Goal: Submit feedback/report problem: Submit feedback/report problem

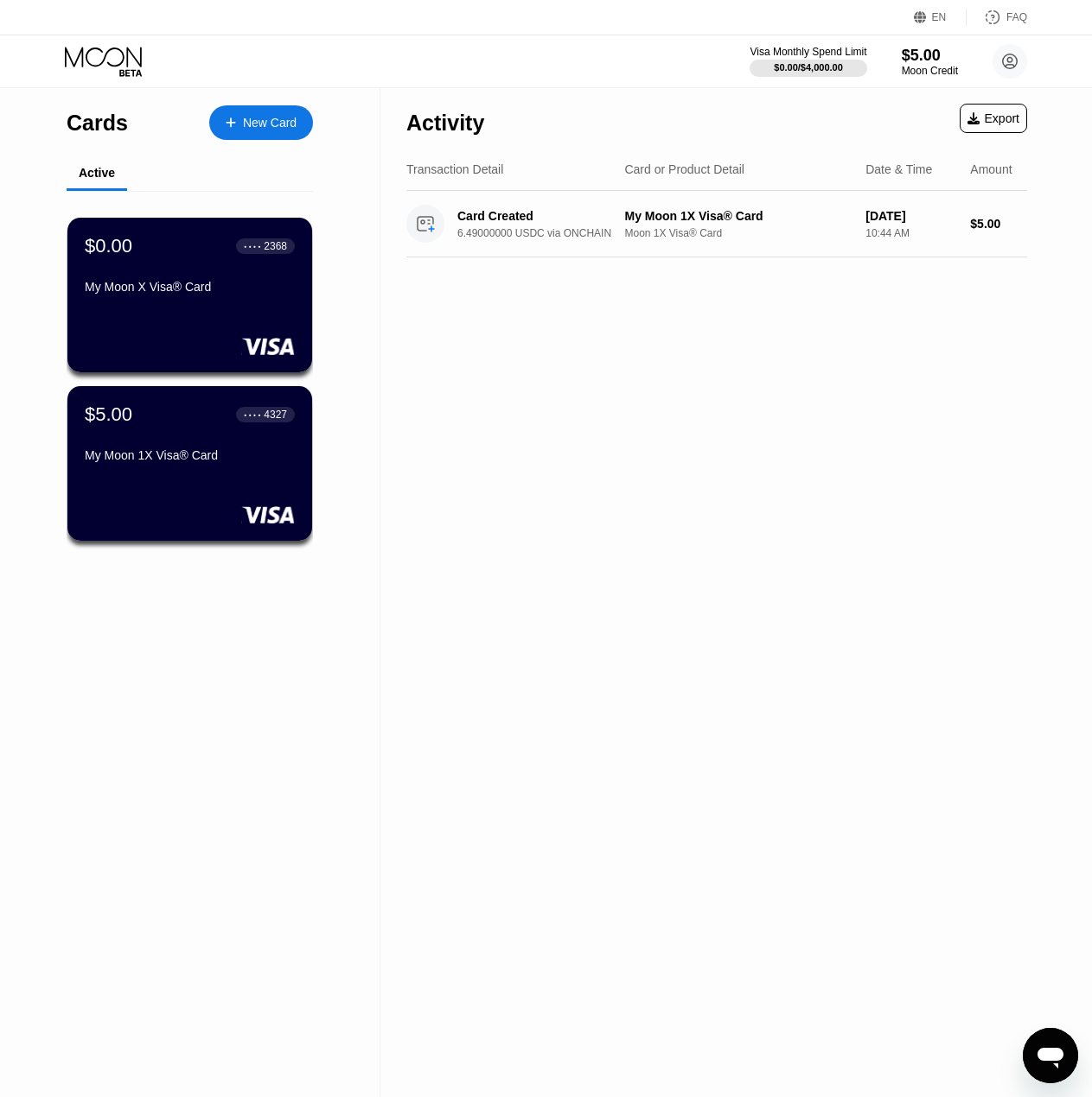
click at [1050, 1041] on icon "פתח את חלון הודעות הטקסט" at bounding box center [1050, 1055] width 31 height 31
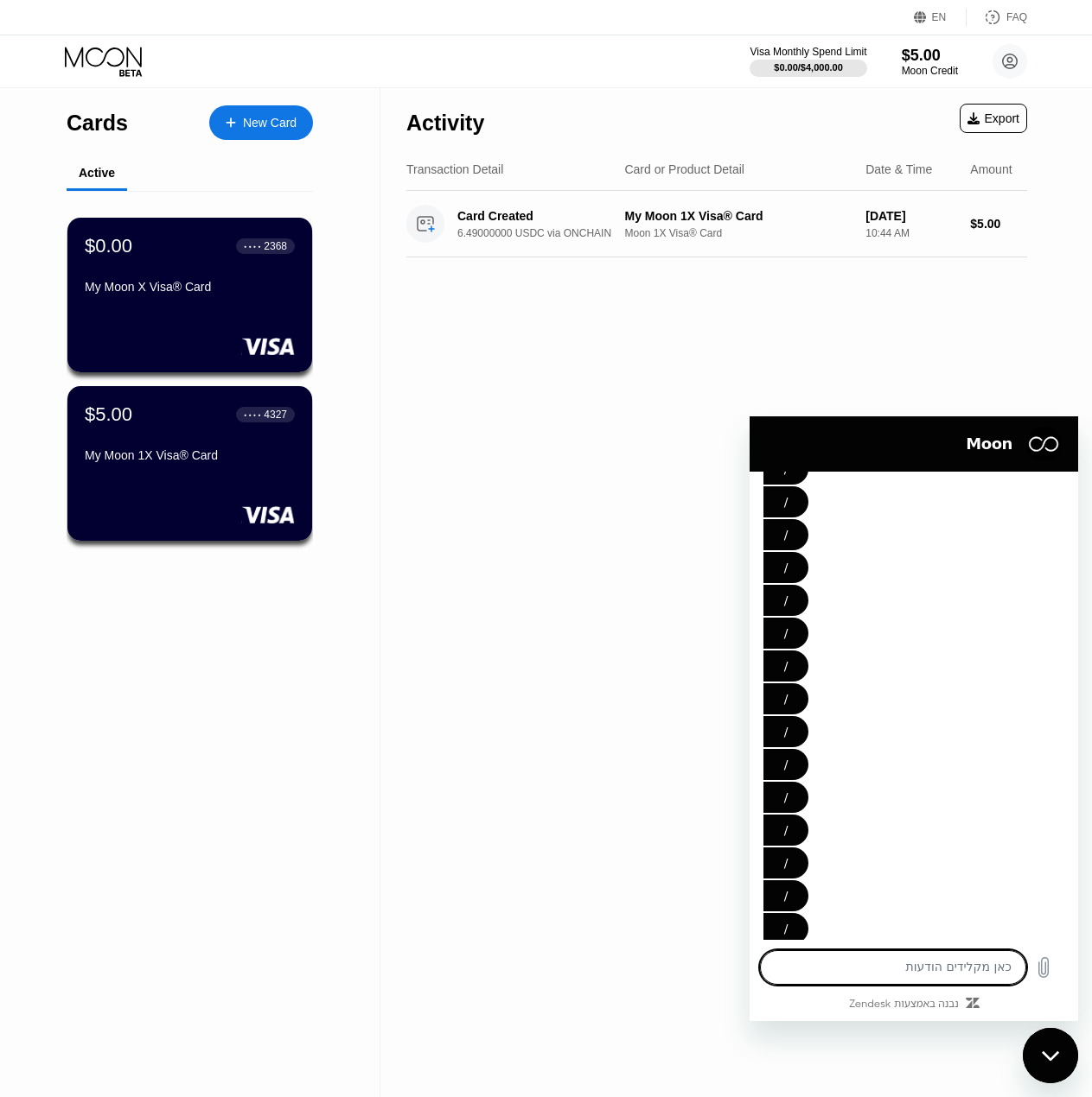
scroll to position [10260, 0]
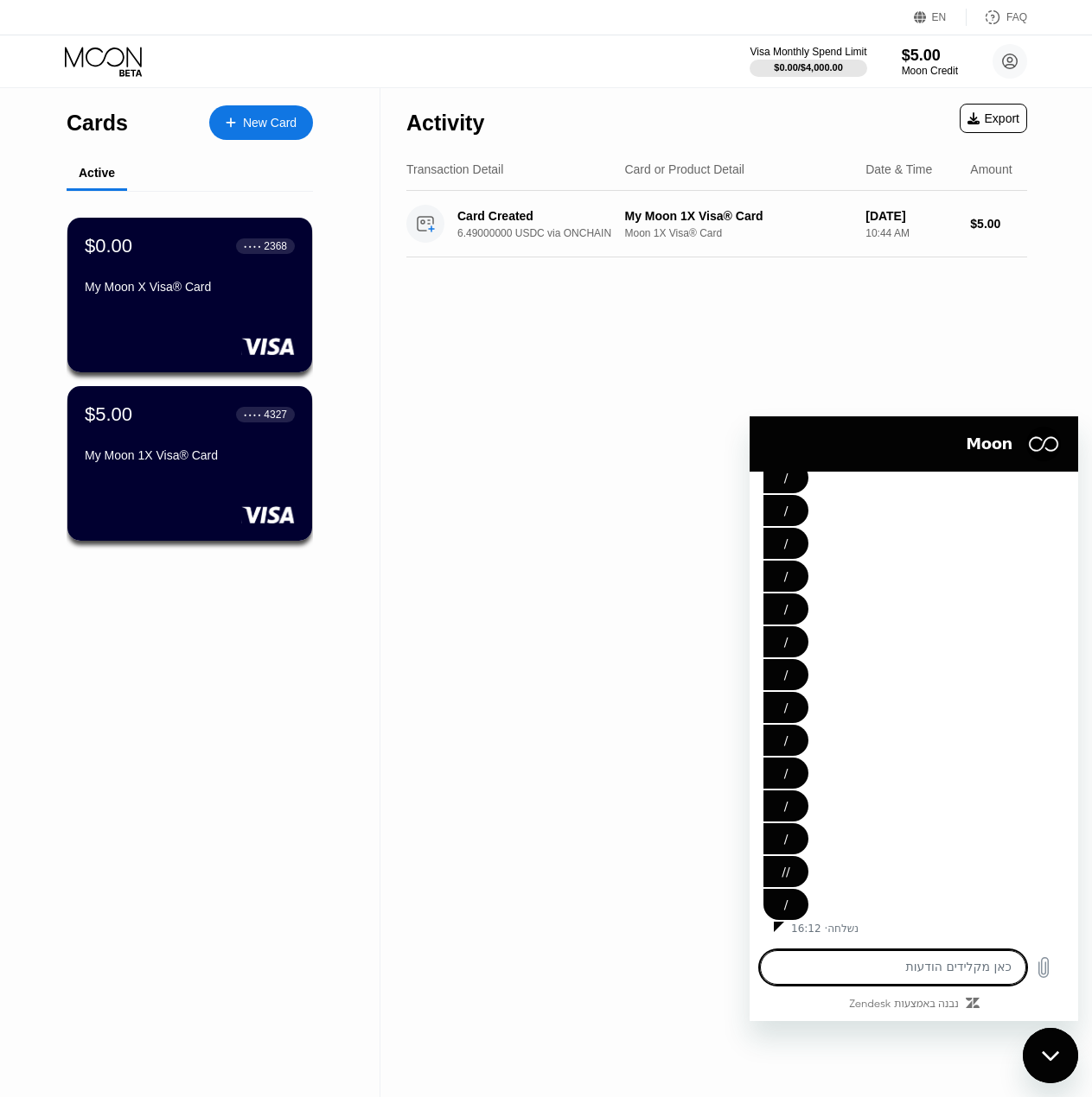
click at [343, 855] on div "Cards New Card Active $0.00 ● ● ● ● 2368 My Moon X Visa® Card $5.00 ● ● ● ● 432…" at bounding box center [190, 592] width 381 height 1009
click at [1049, 1035] on div "סגור את חלון הודעות הטקסט" at bounding box center [1049, 1055] width 52 height 52
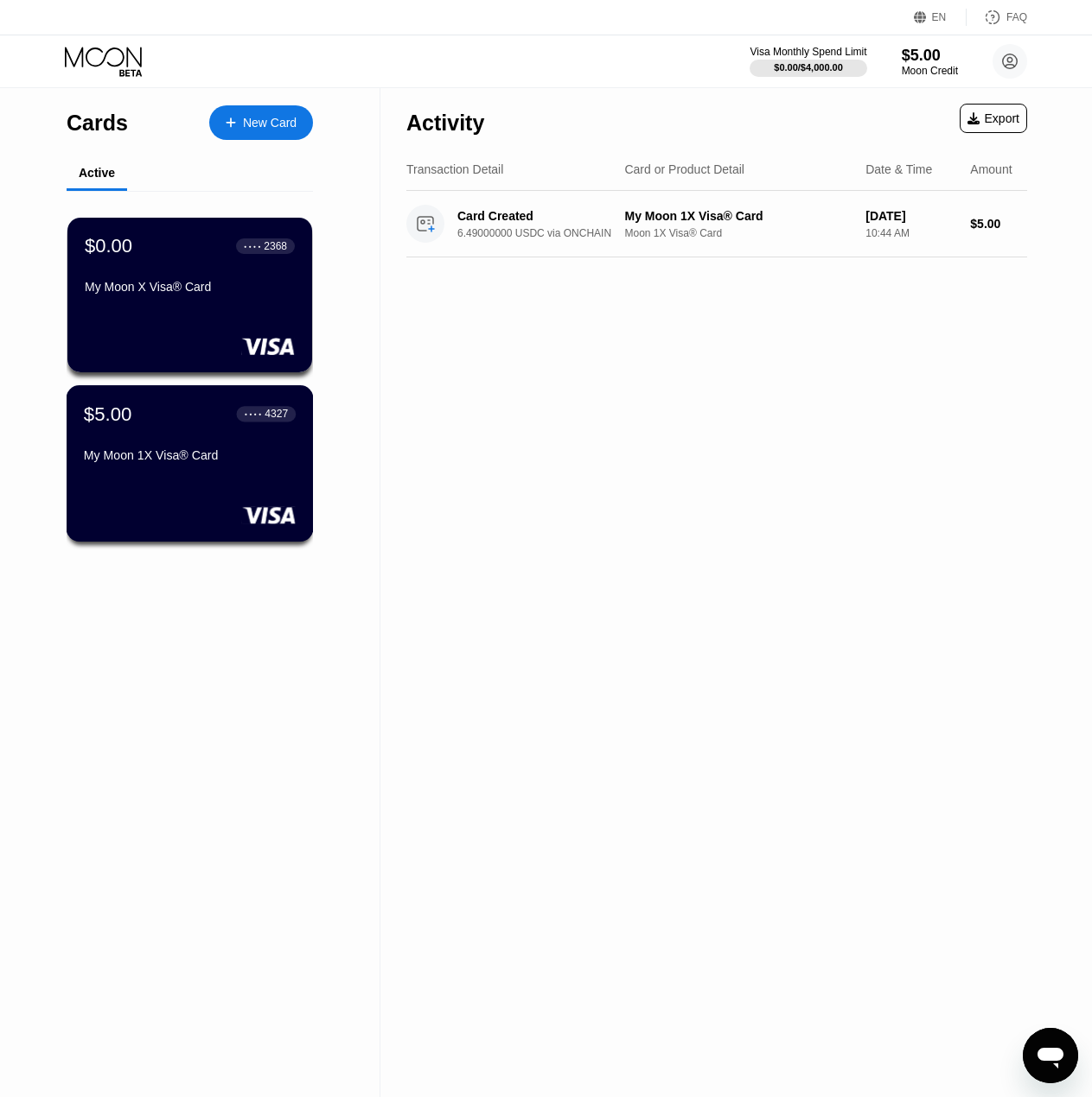
drag, startPoint x: 204, startPoint y: 448, endPoint x: 119, endPoint y: 553, distance: 135.1
click at [202, 448] on div "$5.00 ● ● ● ● 4327 My Moon 1X Visa® Card" at bounding box center [190, 436] width 212 height 66
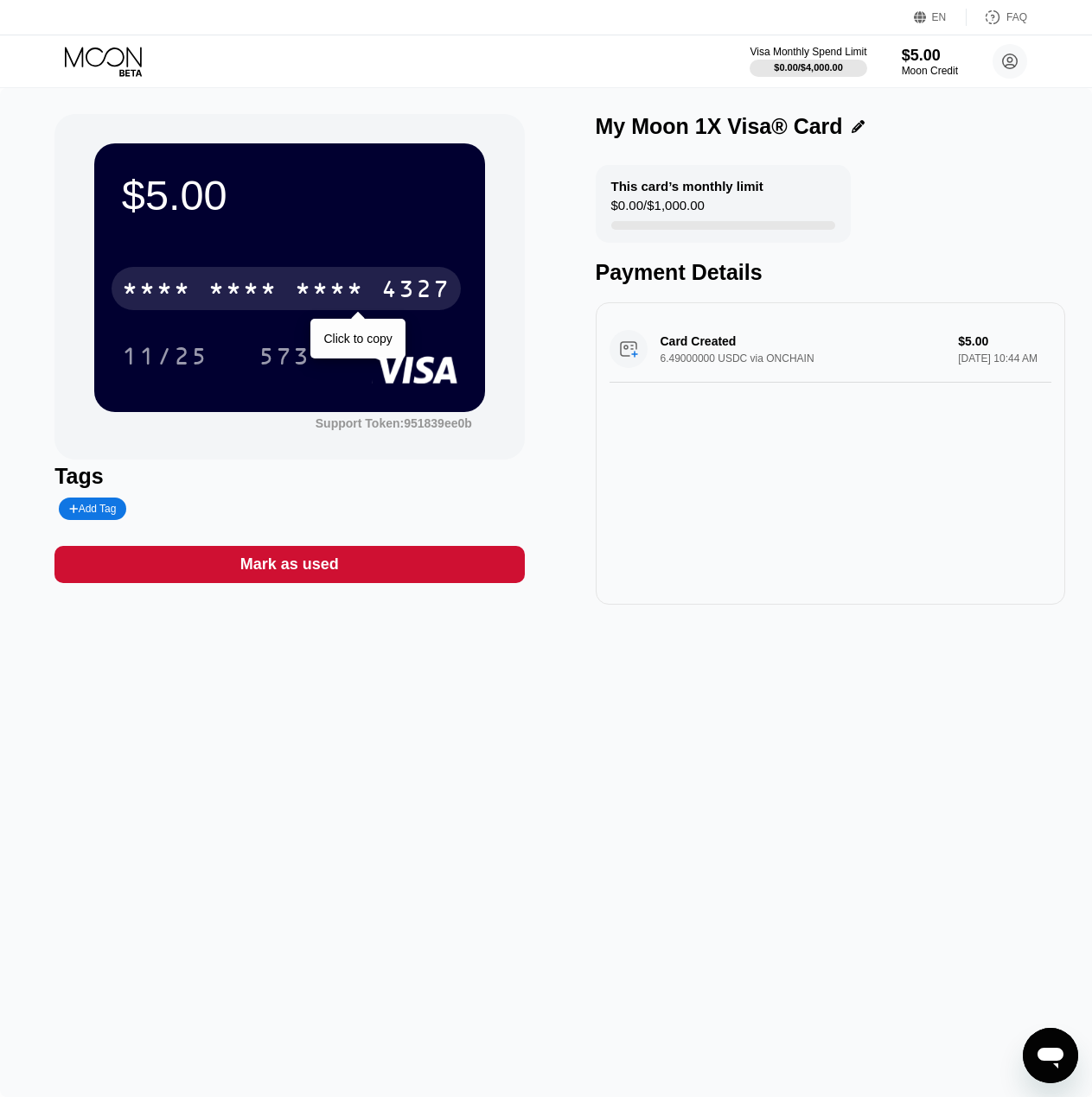
click at [179, 292] on div "* * * *" at bounding box center [156, 291] width 69 height 28
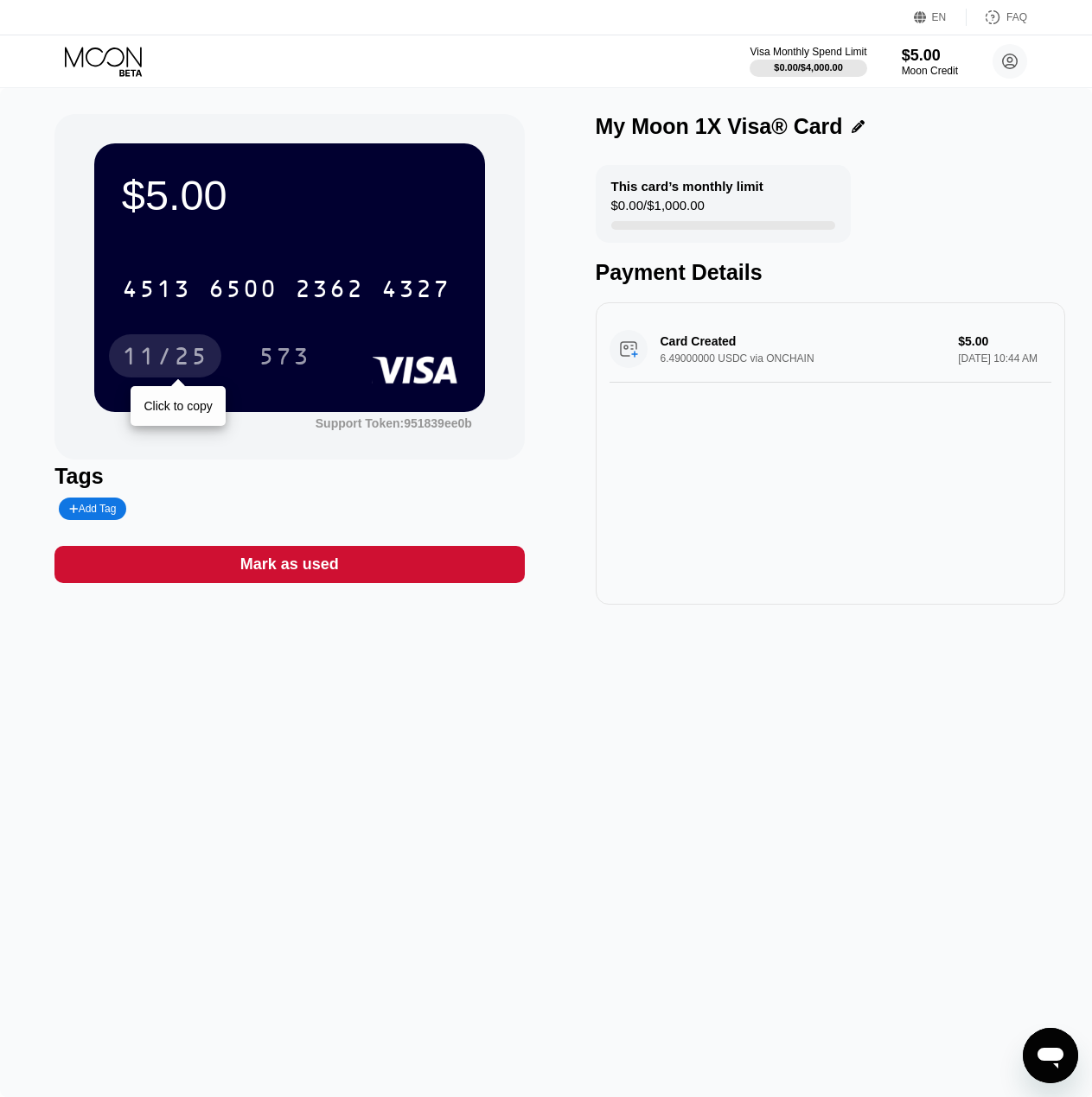
click at [174, 348] on div "11/25" at bounding box center [164, 359] width 86 height 28
click at [237, 295] on div "6500" at bounding box center [243, 291] width 69 height 28
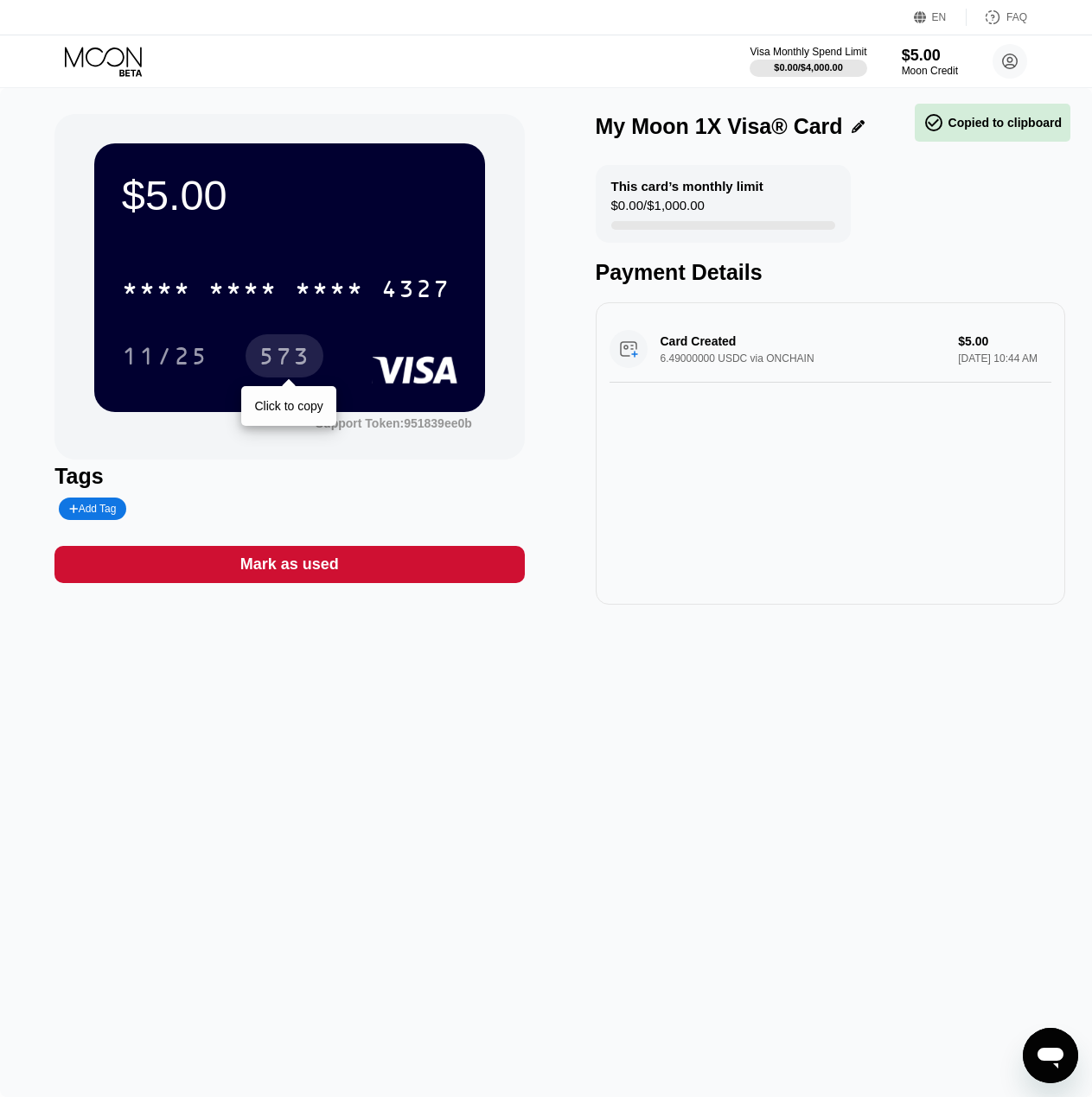
click at [304, 367] on div "573" at bounding box center [284, 359] width 52 height 28
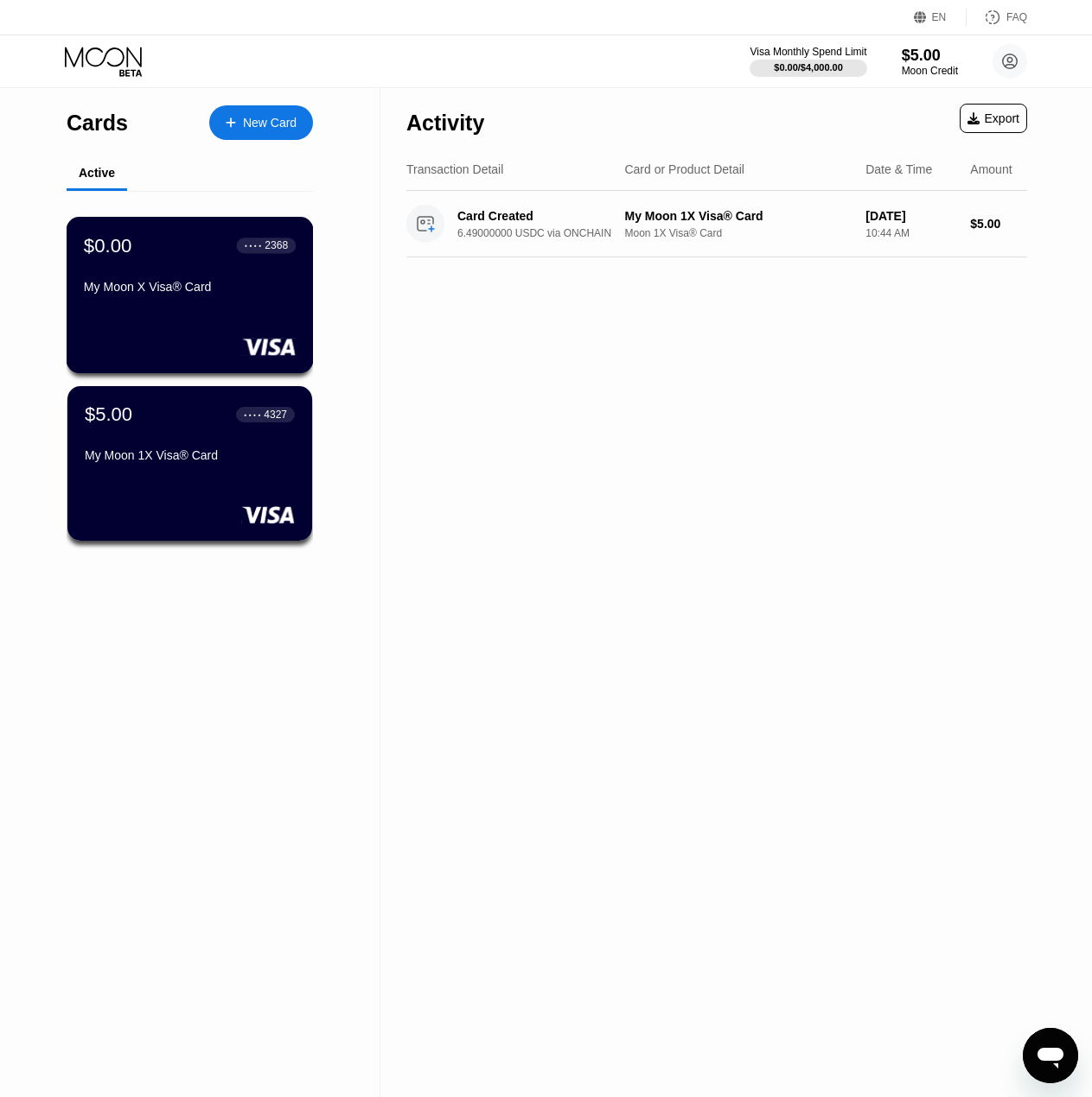
click at [178, 333] on div "$0.00 ● ● ● ● 2368 My Moon X Visa® Card" at bounding box center [189, 294] width 247 height 157
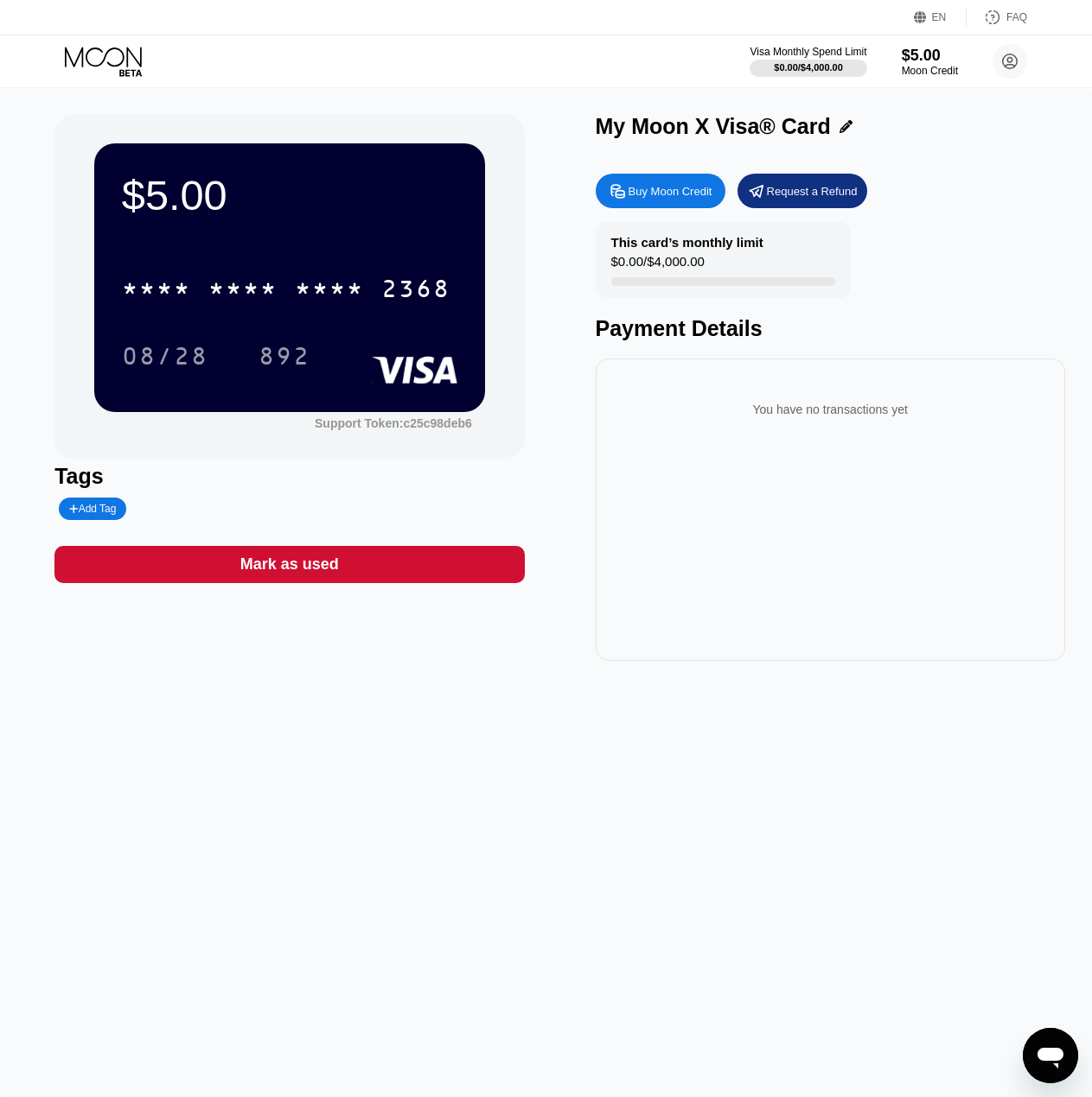
click at [212, 313] on div "* * * * * * * * * * * * 2368" at bounding box center [289, 283] width 335 height 59
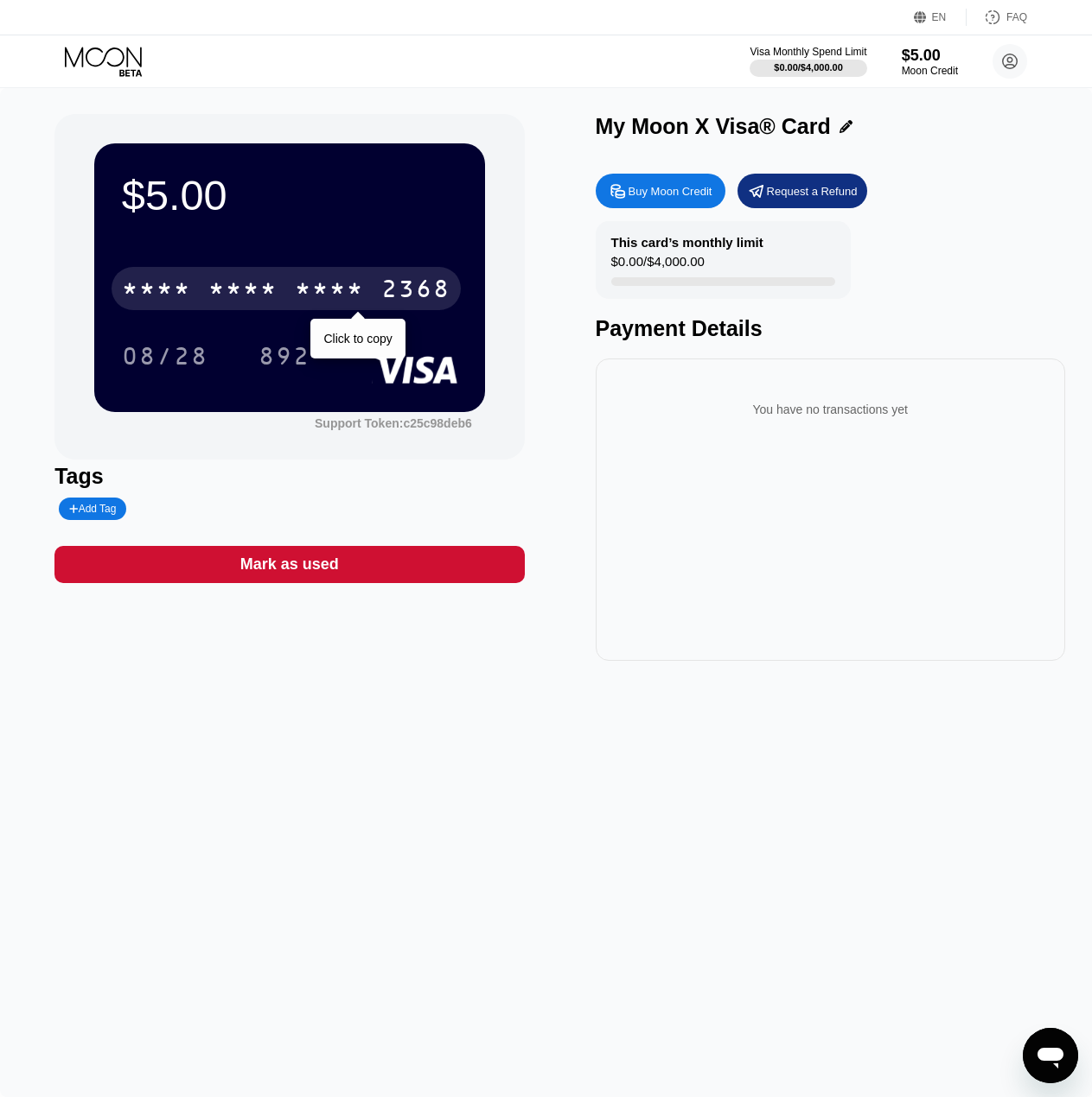
click at [212, 296] on div "* * * *" at bounding box center [243, 291] width 69 height 28
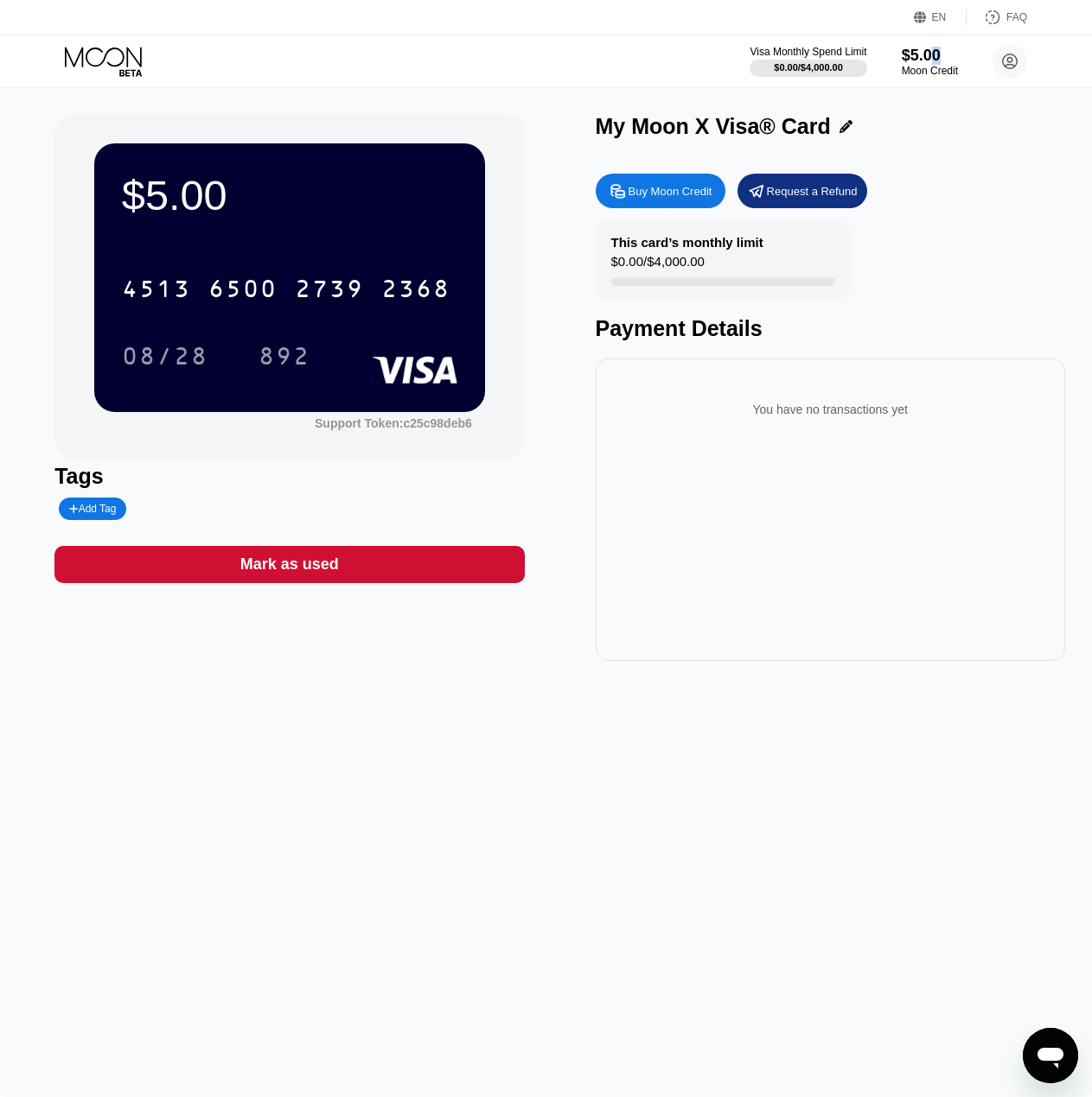
click at [934, 40] on div "Visa Monthly Spend Limit $0.00 / $4,000.00 $5.00 Moon Credit [PERSON_NAME] [EMA…" at bounding box center [546, 61] width 1092 height 52
click at [814, 194] on div "Request a Refund" at bounding box center [812, 191] width 91 height 14
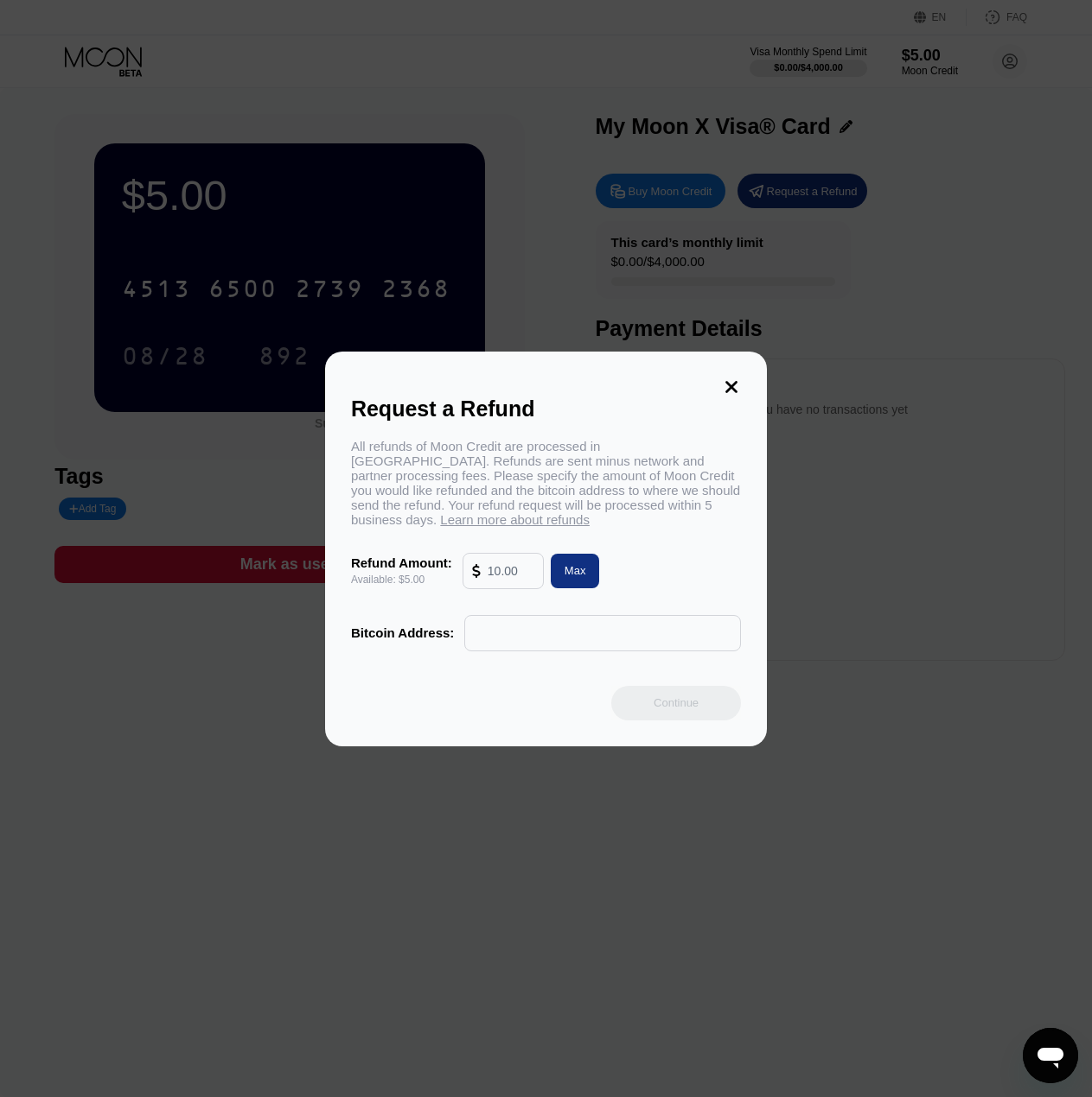
click at [522, 564] on input "text" at bounding box center [511, 571] width 47 height 34
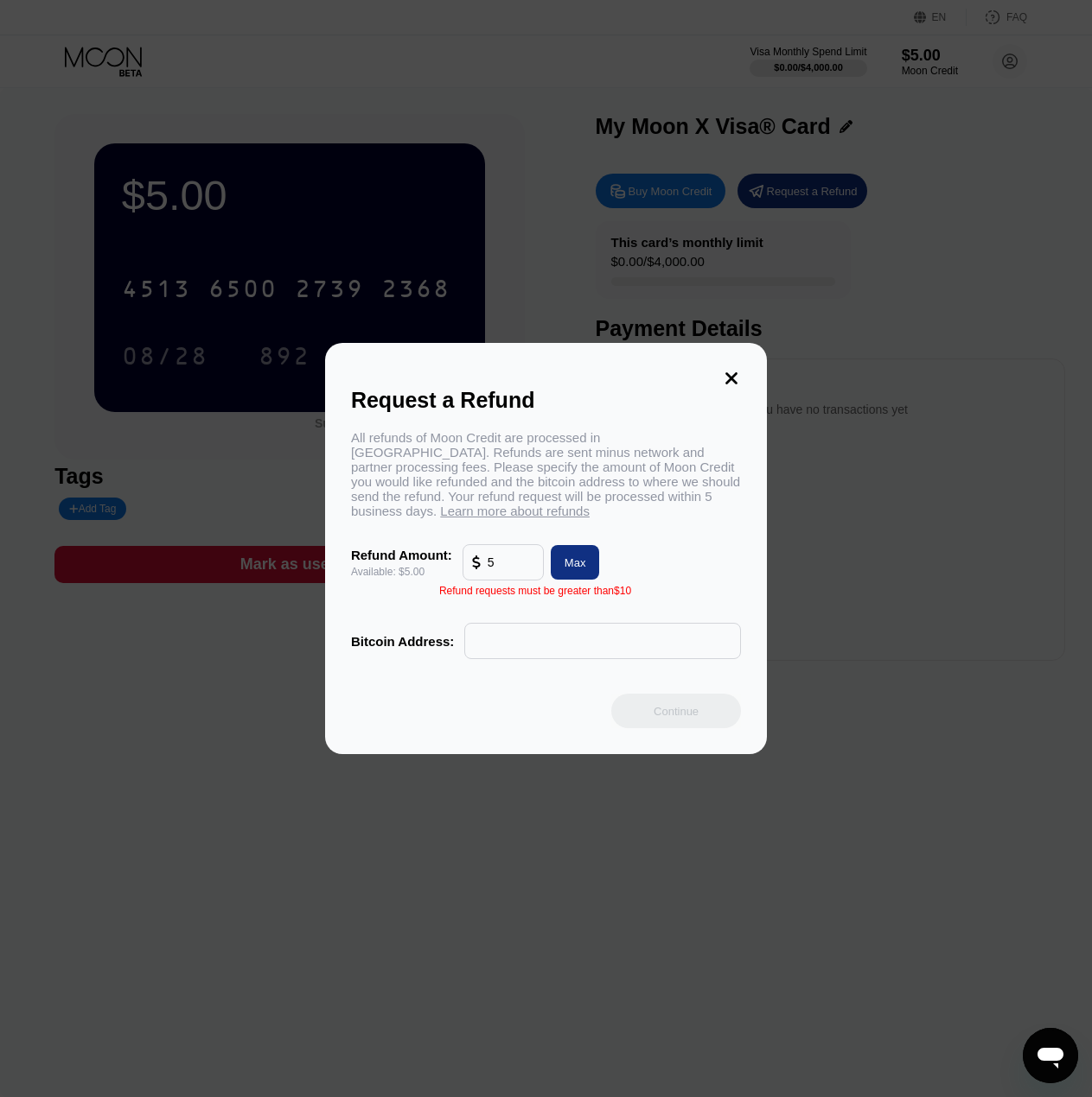
drag, startPoint x: 484, startPoint y: 569, endPoint x: 358, endPoint y: 568, distance: 126.0
click at [358, 568] on div "Refund Amount: Available: $5.00 5 Max" at bounding box center [546, 563] width 390 height 36
type input "5"
click at [734, 376] on icon at bounding box center [730, 378] width 12 height 12
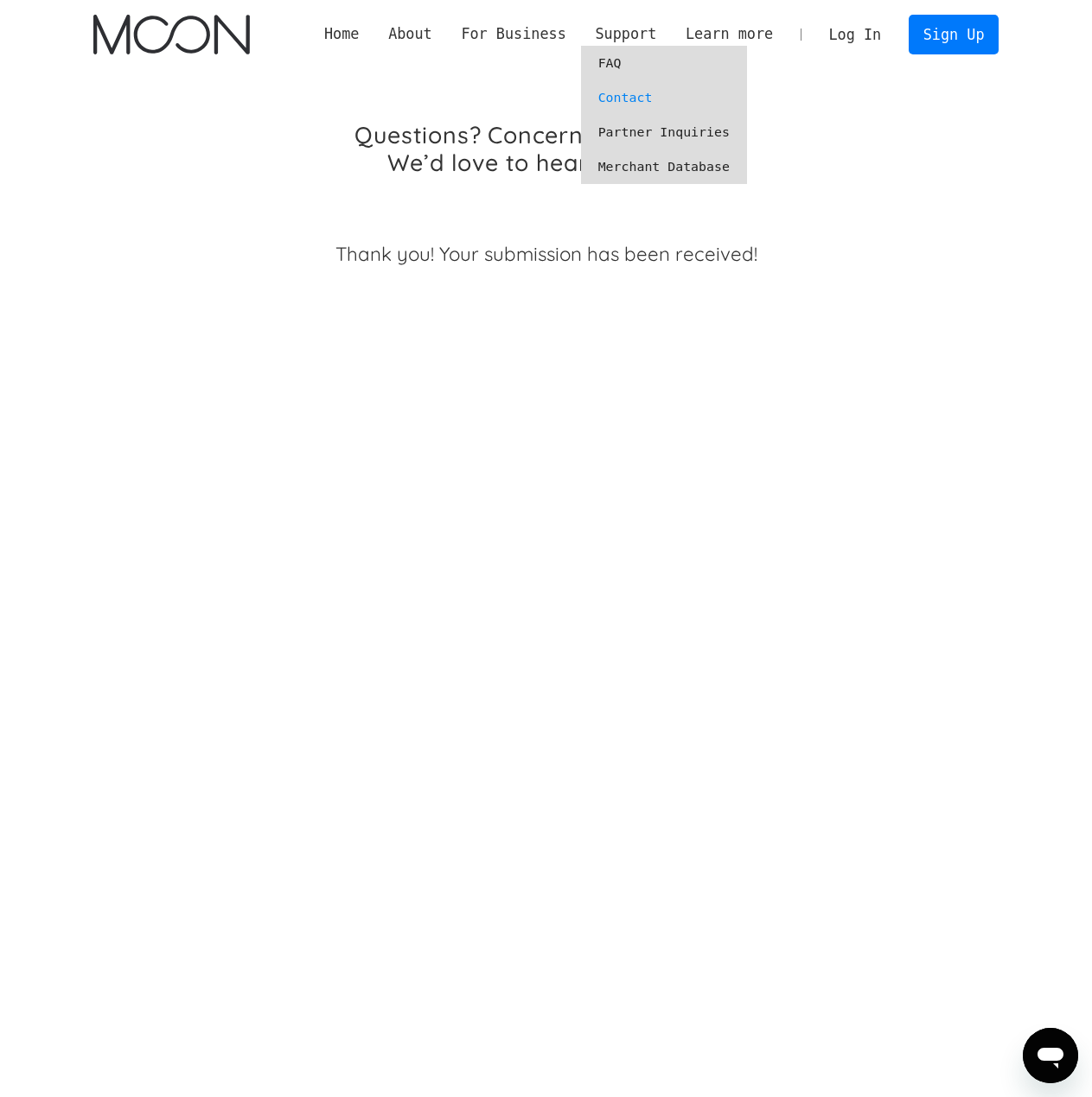
click at [651, 99] on link "Contact" at bounding box center [663, 98] width 166 height 34
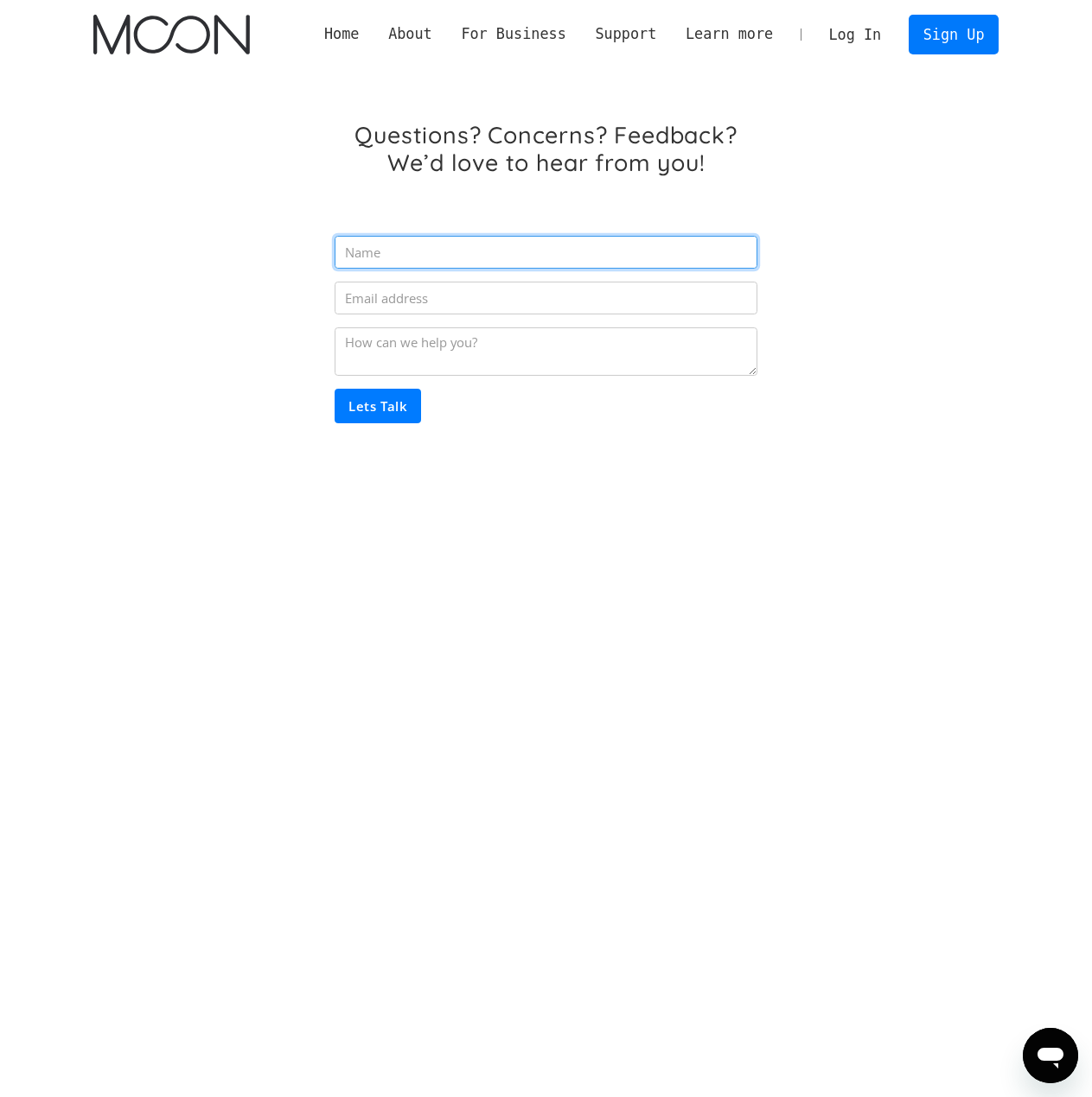
click at [428, 263] on input "Email Form" at bounding box center [545, 252] width 421 height 33
type input "o"
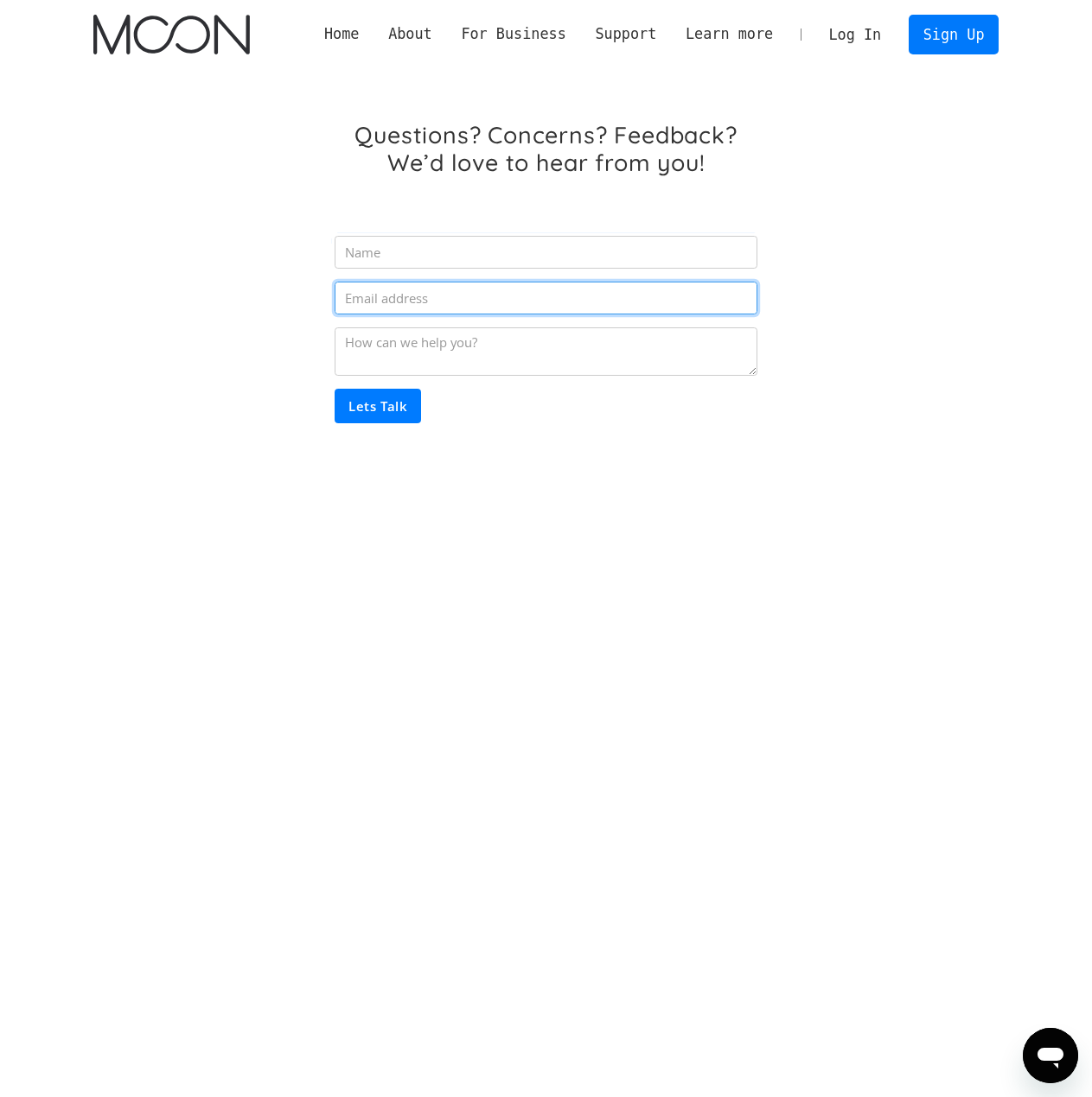
drag, startPoint x: 387, startPoint y: 296, endPoint x: 386, endPoint y: 281, distance: 15.0
click at [387, 296] on input "Email Form" at bounding box center [545, 298] width 421 height 33
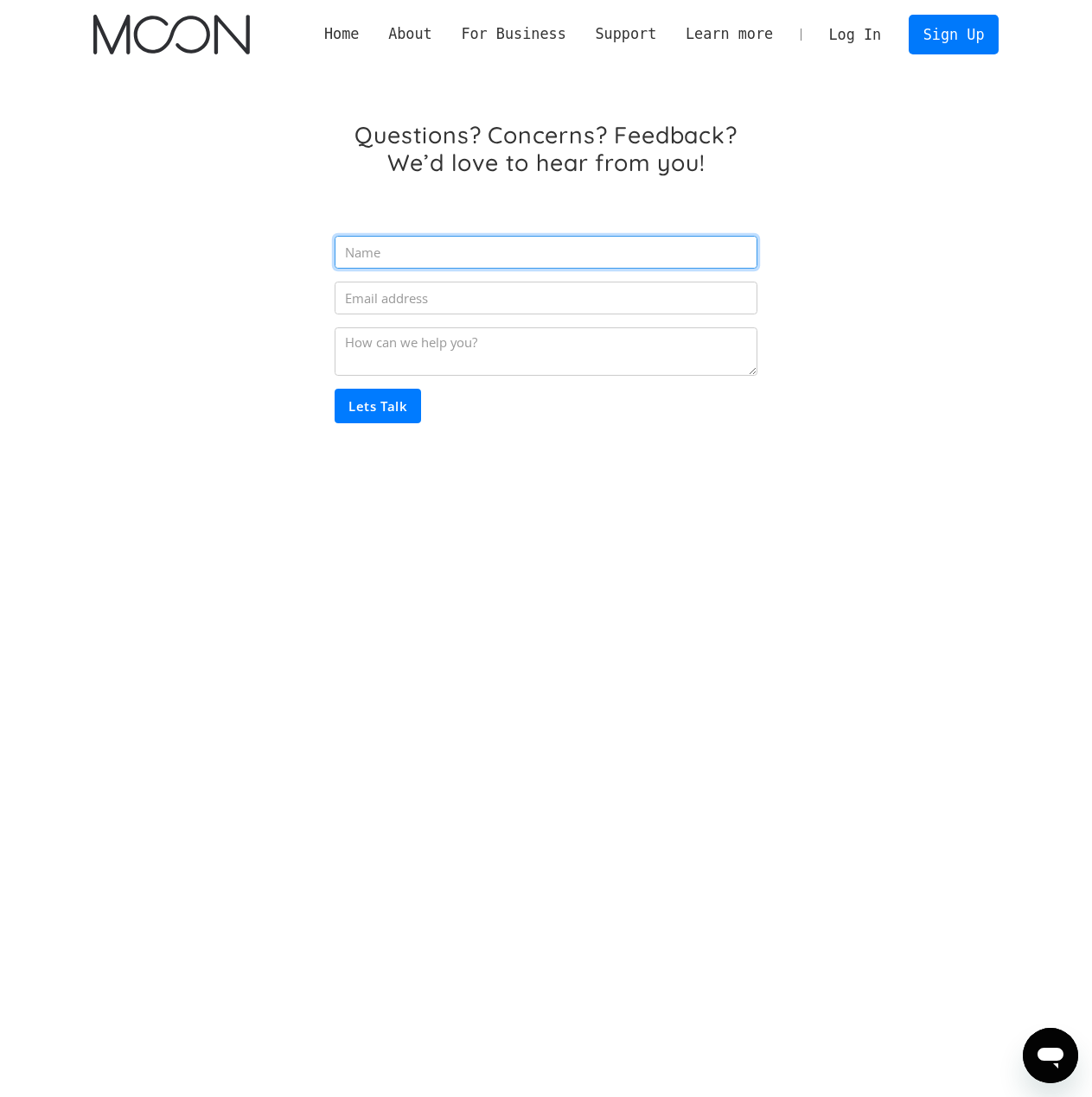
click at [372, 253] on input "Email Form" at bounding box center [545, 252] width 421 height 33
type input "o"
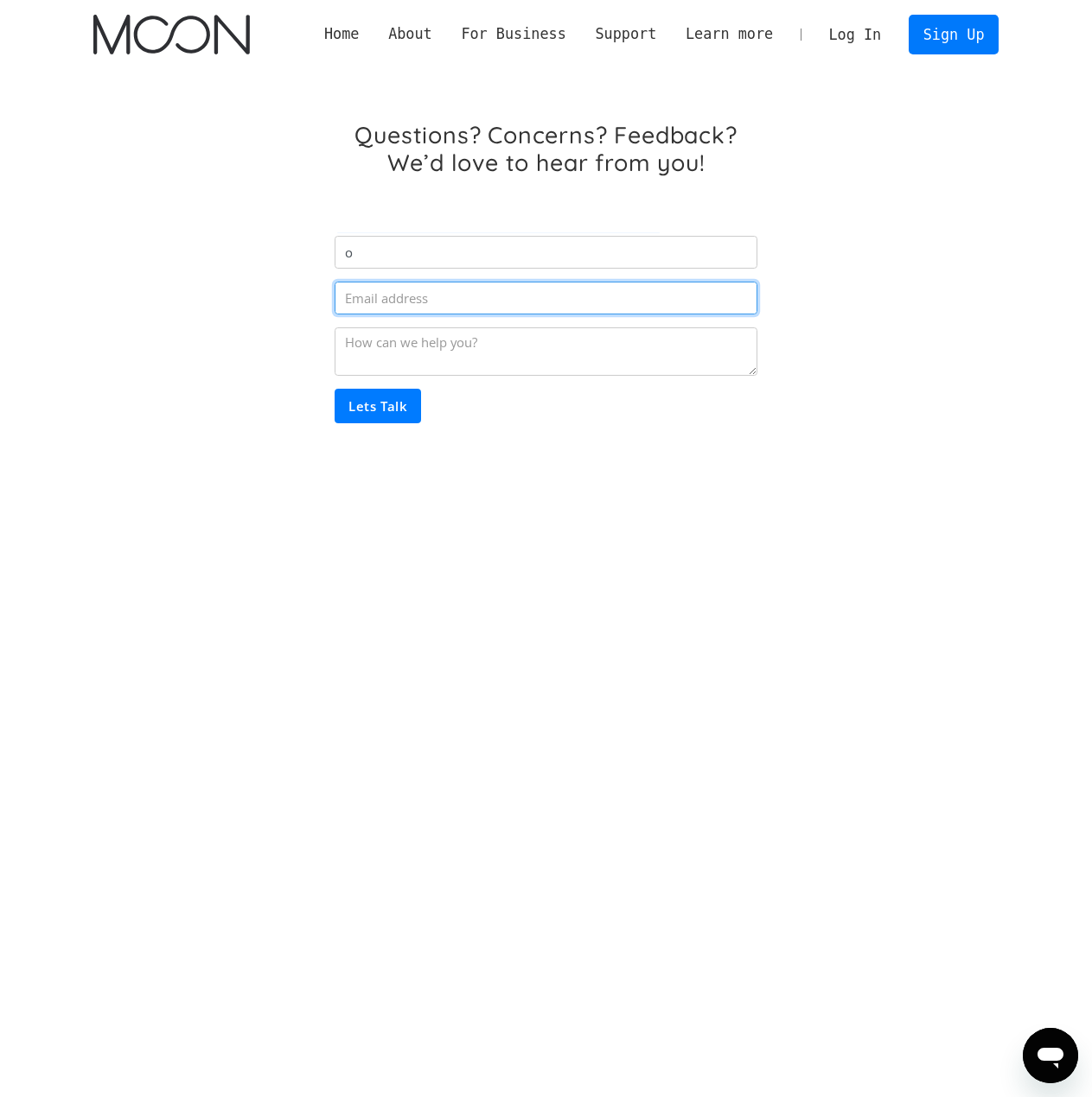
click at [362, 305] on input "Email Form" at bounding box center [545, 298] width 421 height 33
type input "[EMAIL_ADDRESS][DOMAIN_NAME]"
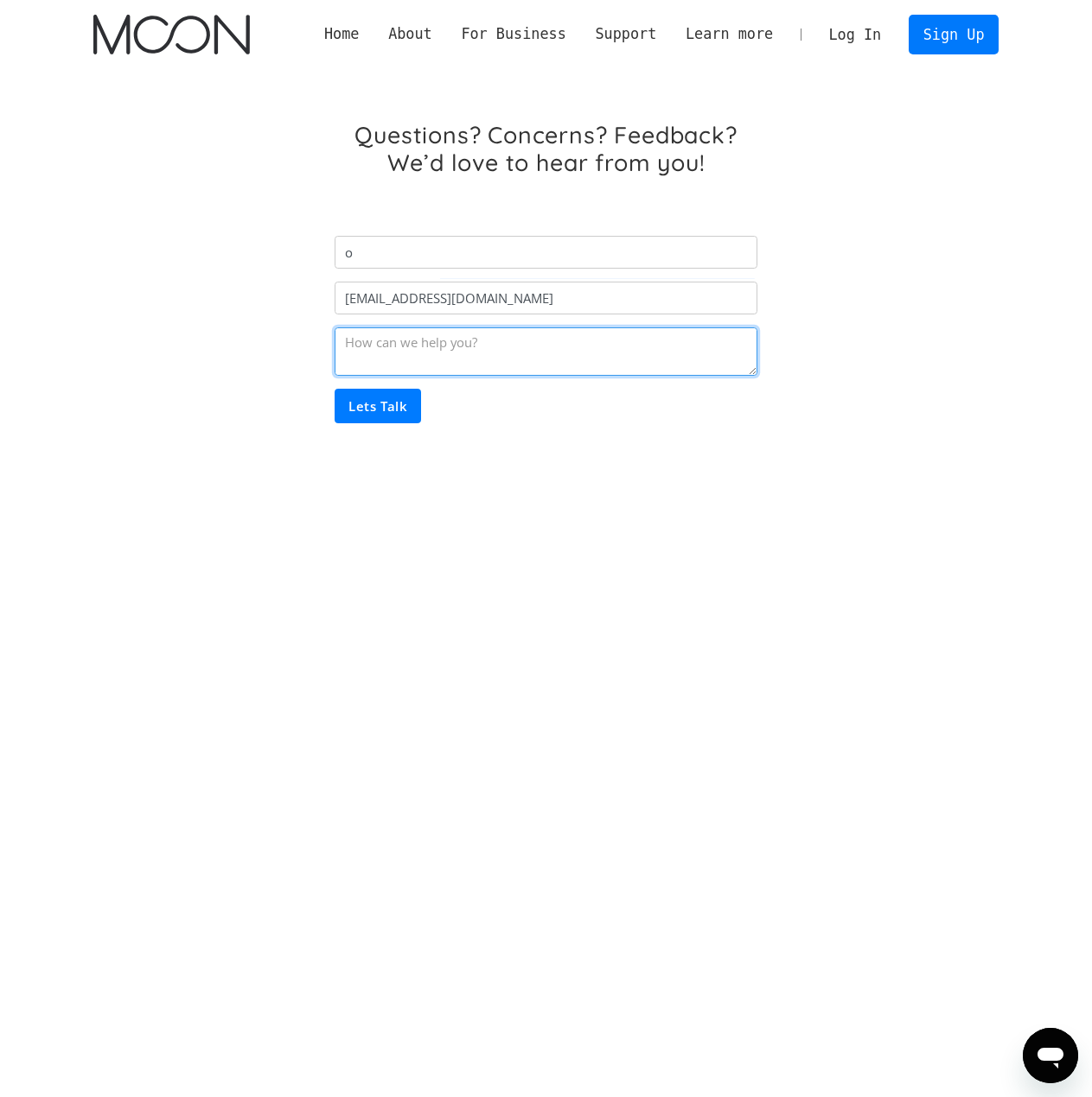
click at [374, 337] on textarea "Email Form" at bounding box center [545, 351] width 421 height 48
type textarea "fuck you"
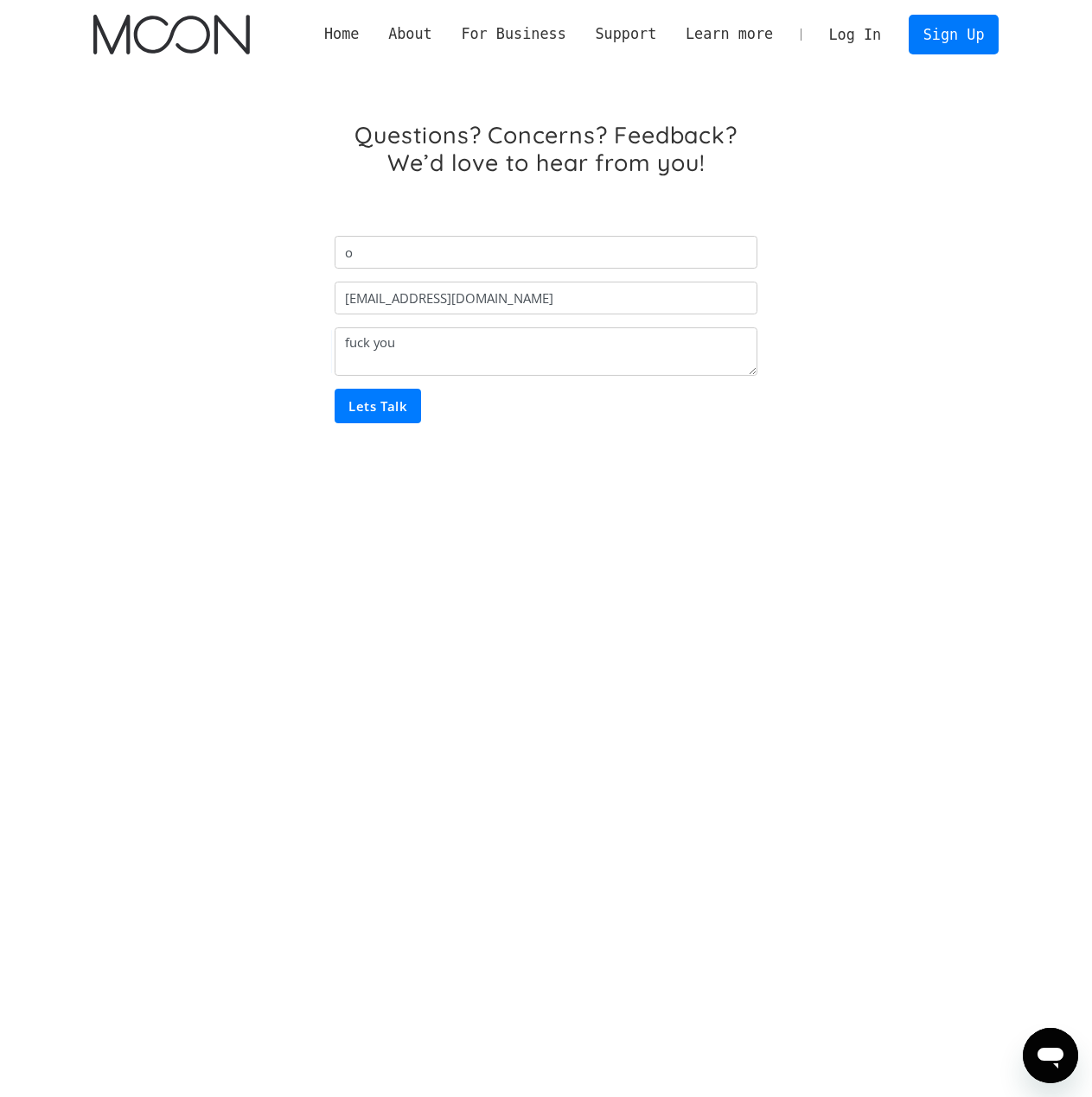
click at [388, 405] on input "Lets Talk" at bounding box center [377, 406] width 86 height 34
type input "Please wait..."
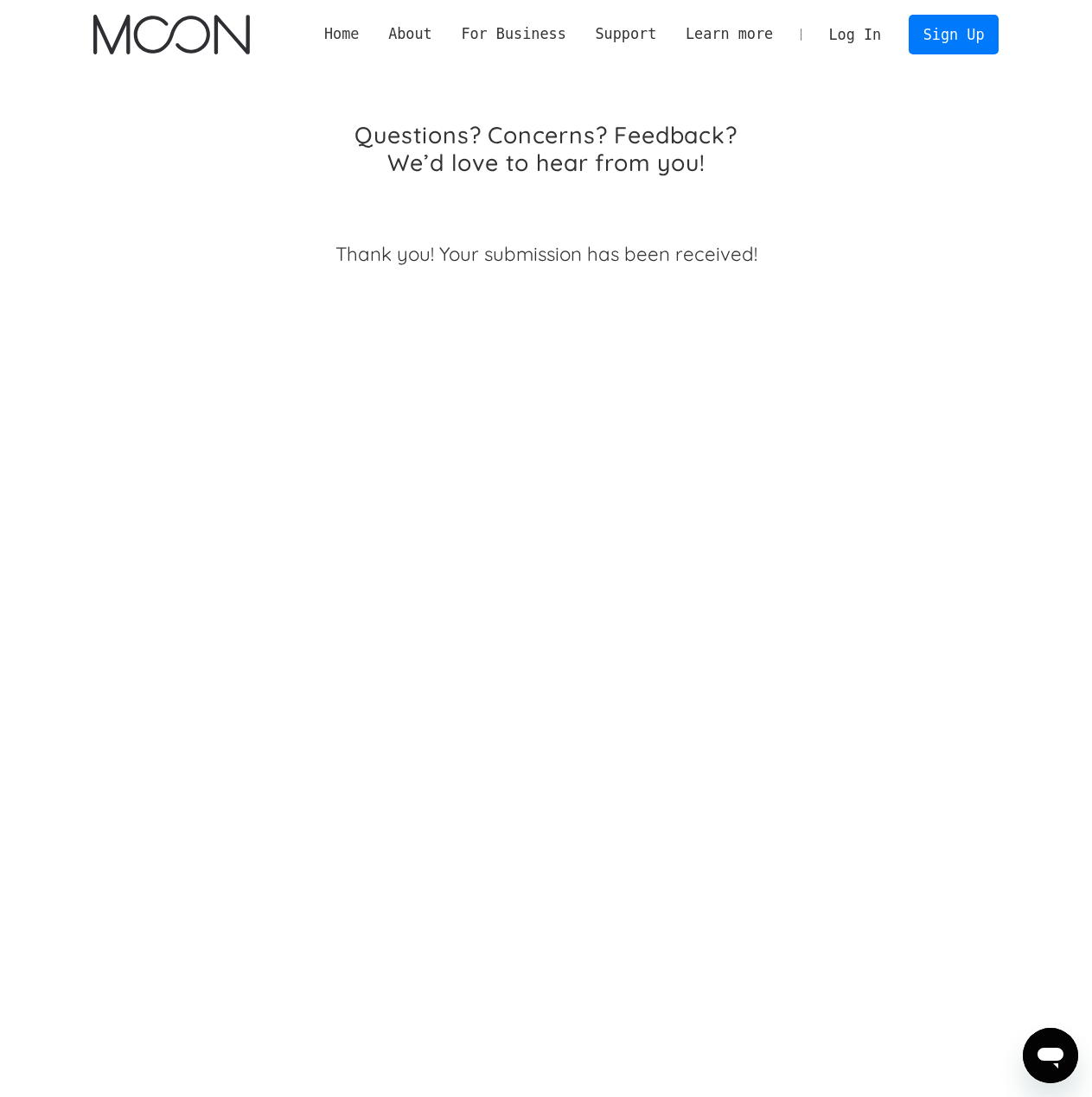
click at [373, 33] on link "Home" at bounding box center [341, 34] width 64 height 22
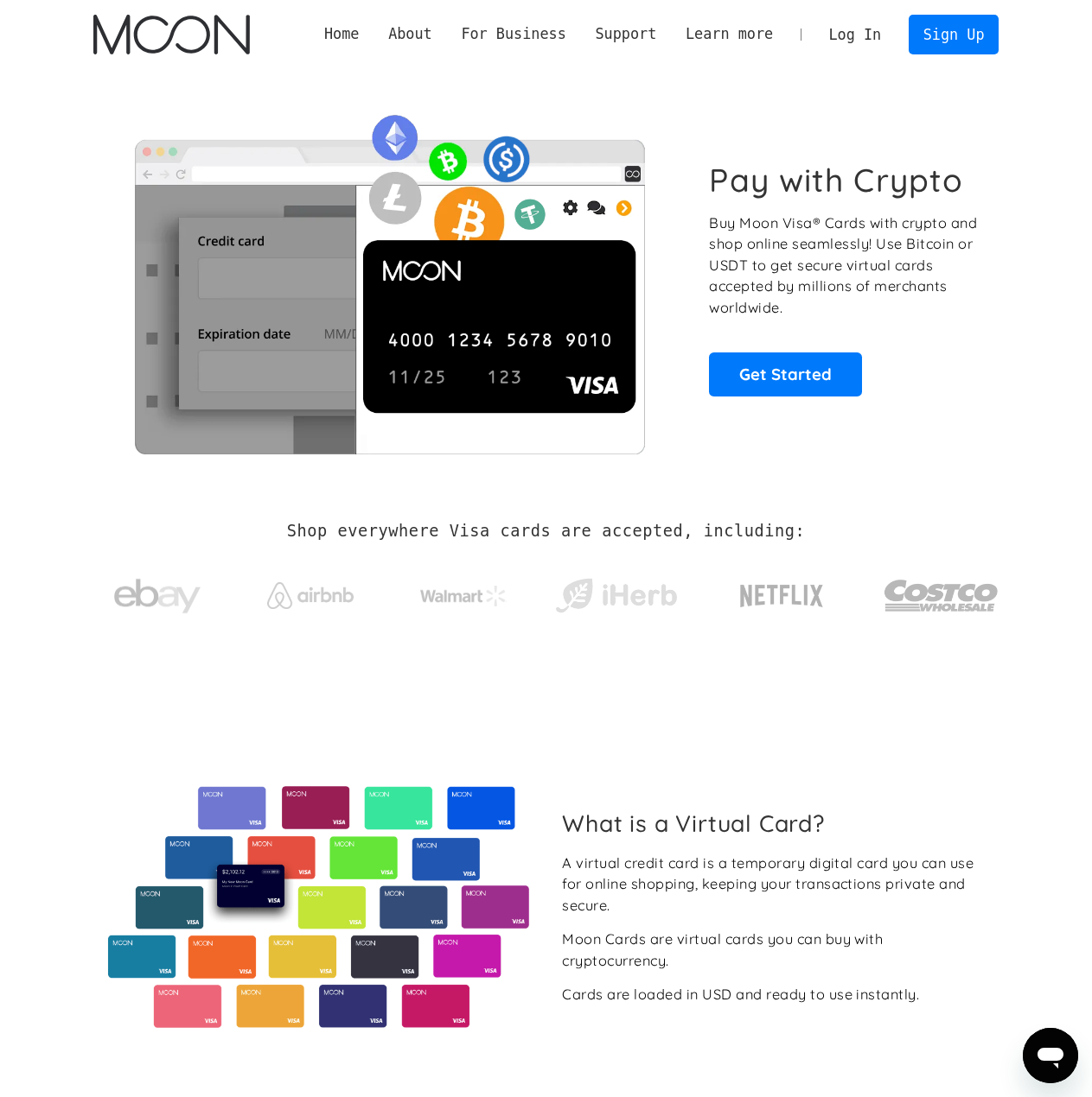
click at [1050, 1037] on div "פתח את חלון הודעות הטקסט" at bounding box center [1049, 1055] width 52 height 52
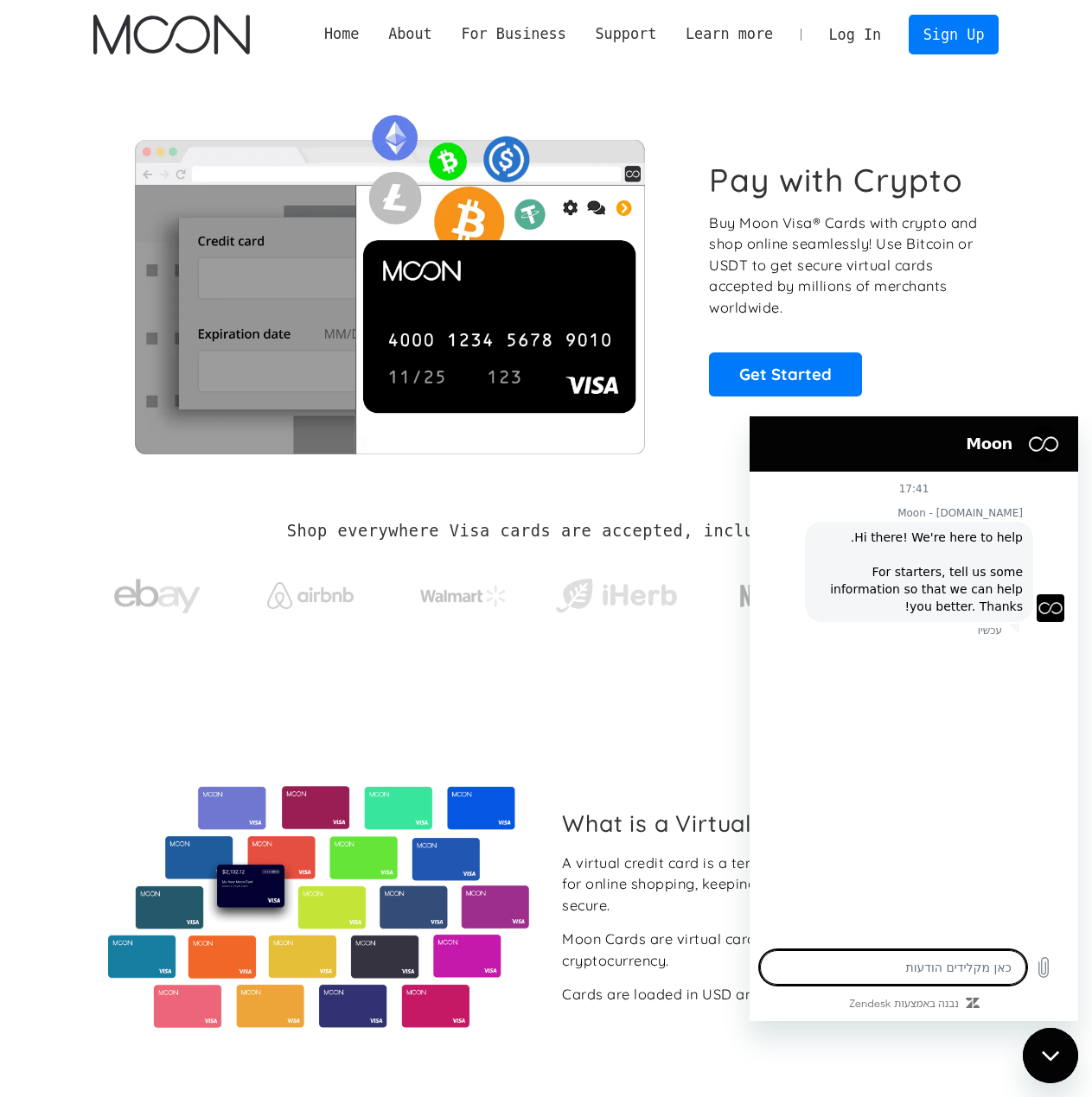
type textarea "x"
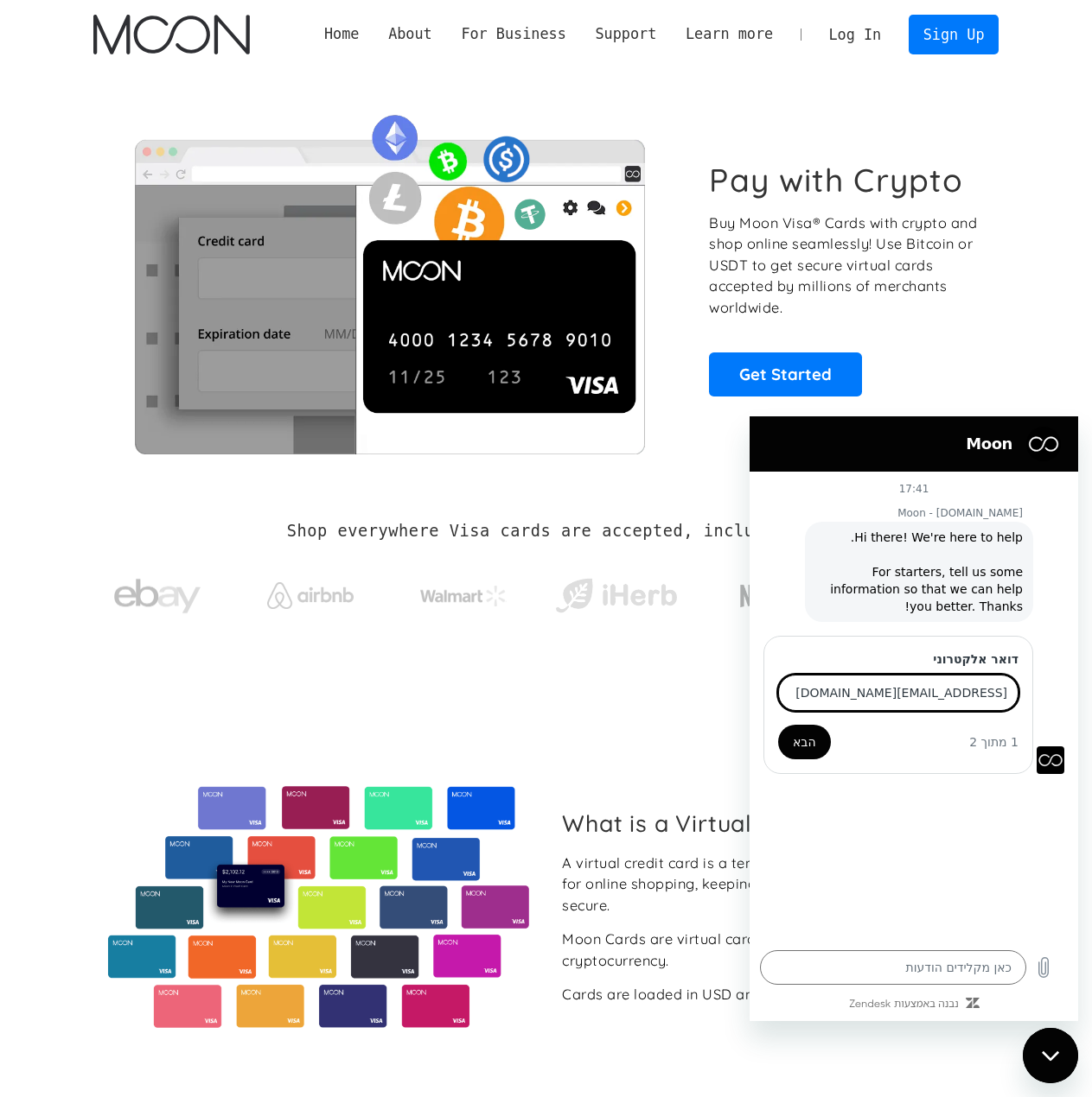
type input "[EMAIL_ADDRESS][DOMAIN_NAME]"
click at [778, 725] on button "הבא" at bounding box center [804, 742] width 53 height 34
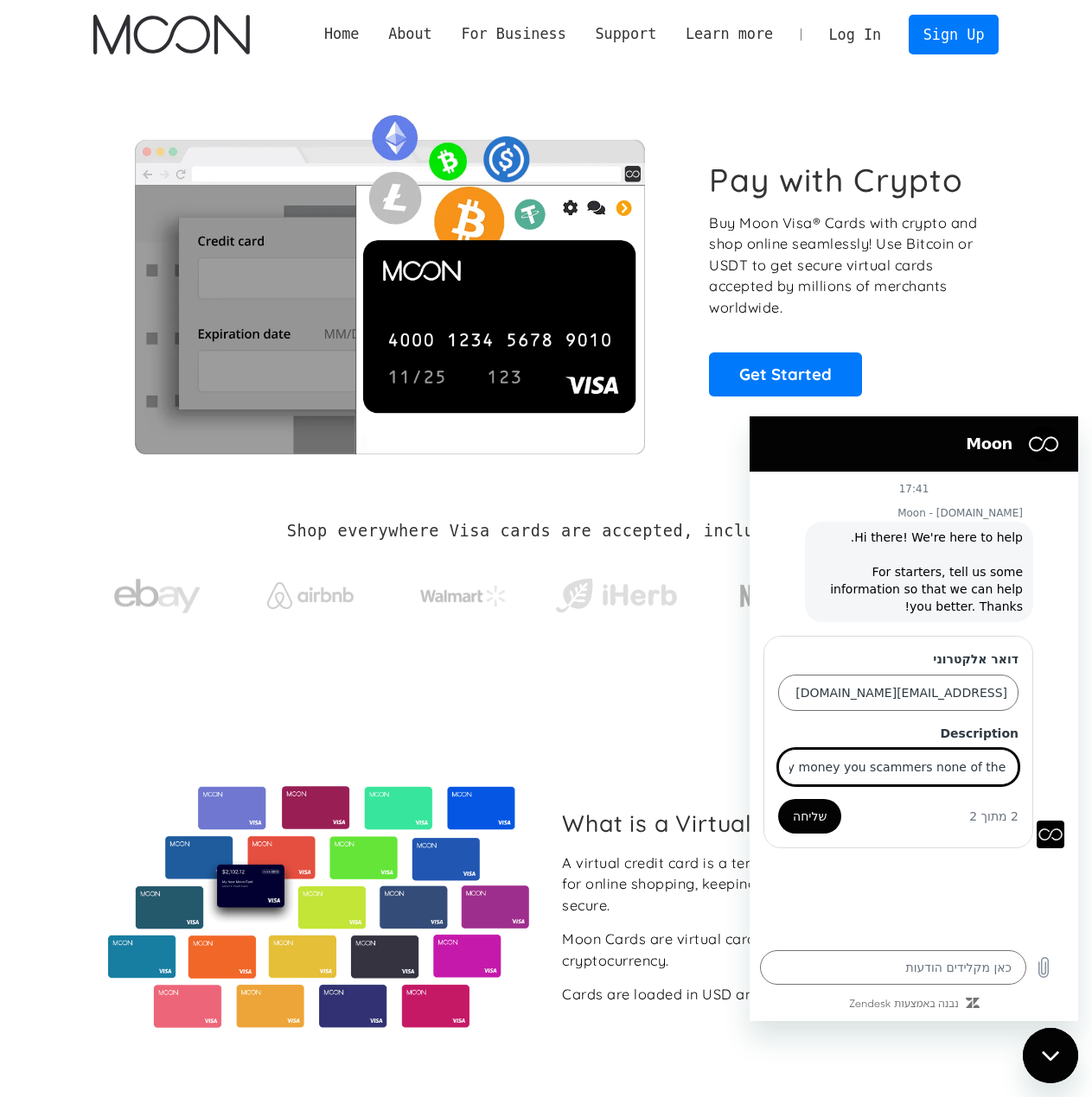
scroll to position [0, -125]
type input "refund my money you scammers none of the ccs work anywhere"
click at [778, 799] on button "שליחה" at bounding box center [809, 816] width 63 height 34
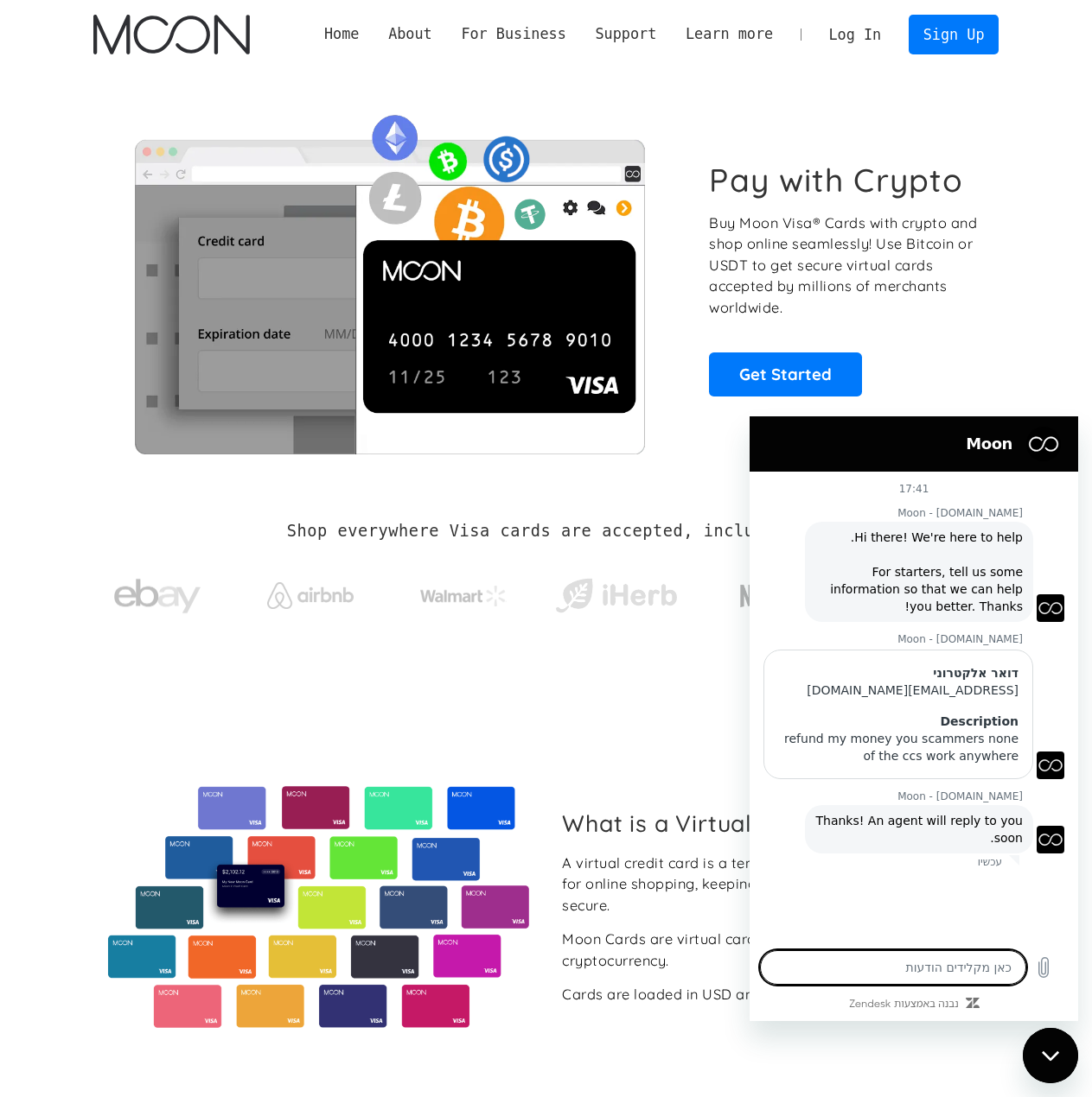
click at [32, 390] on section "Pay with Crypto Buy Moon Visa® Cards with crypto and shop online seamlessly! Us…" at bounding box center [546, 278] width 1092 height 419
click at [1047, 1079] on div "סגור את חלון הודעות הטקסט" at bounding box center [1049, 1055] width 52 height 52
type textarea "x"
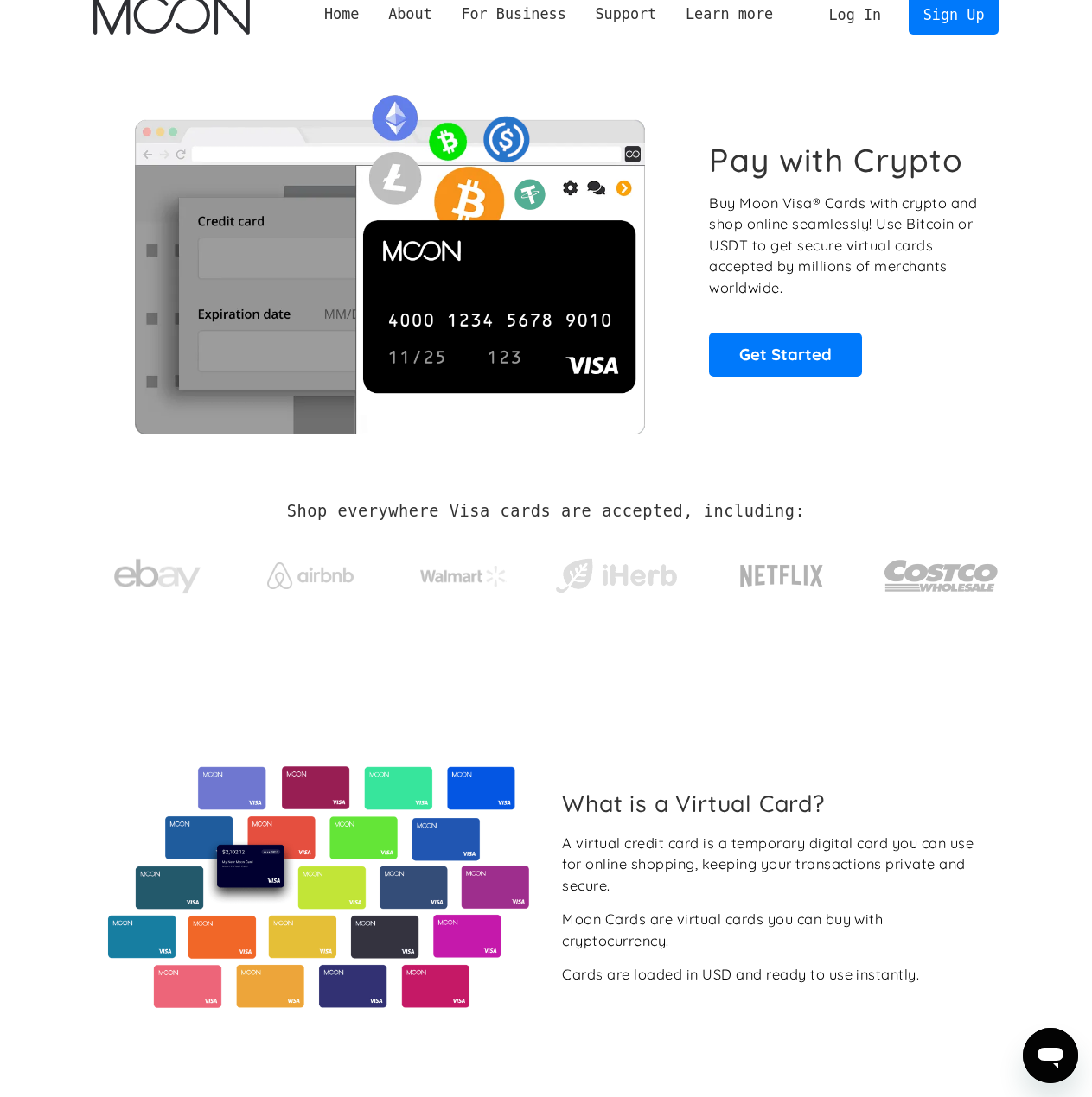
scroll to position [0, 0]
